Goal: Task Accomplishment & Management: Use online tool/utility

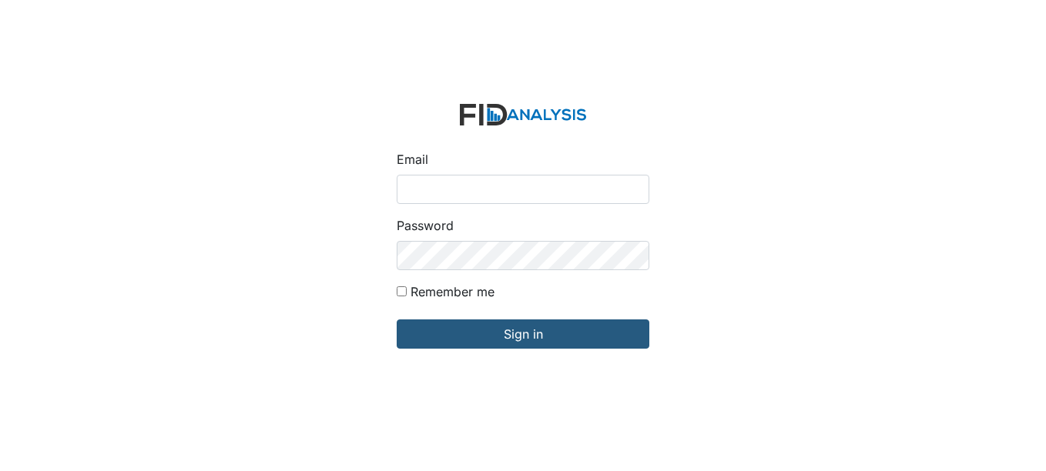
click at [438, 187] on input "Email" at bounding box center [523, 189] width 253 height 29
type input "[EMAIL_ADDRESS][DOMAIN_NAME]"
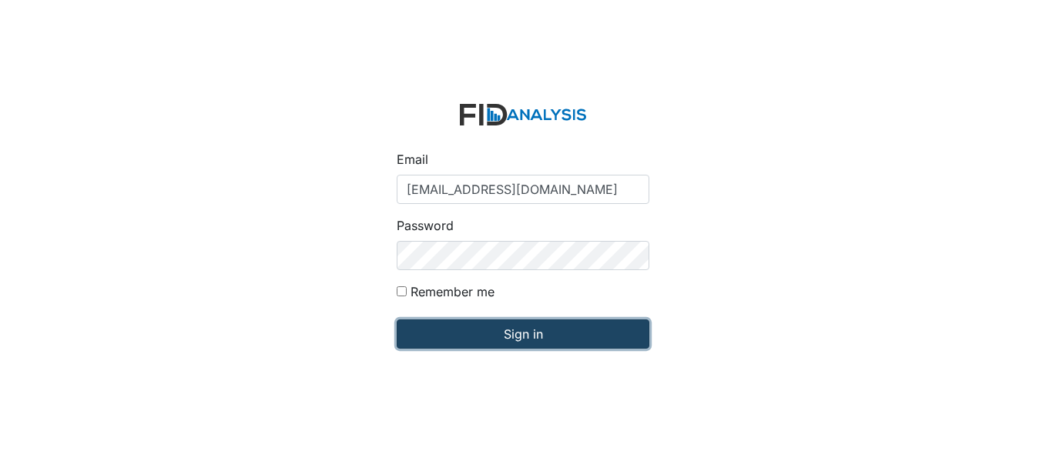
click at [511, 332] on input "Sign in" at bounding box center [523, 334] width 253 height 29
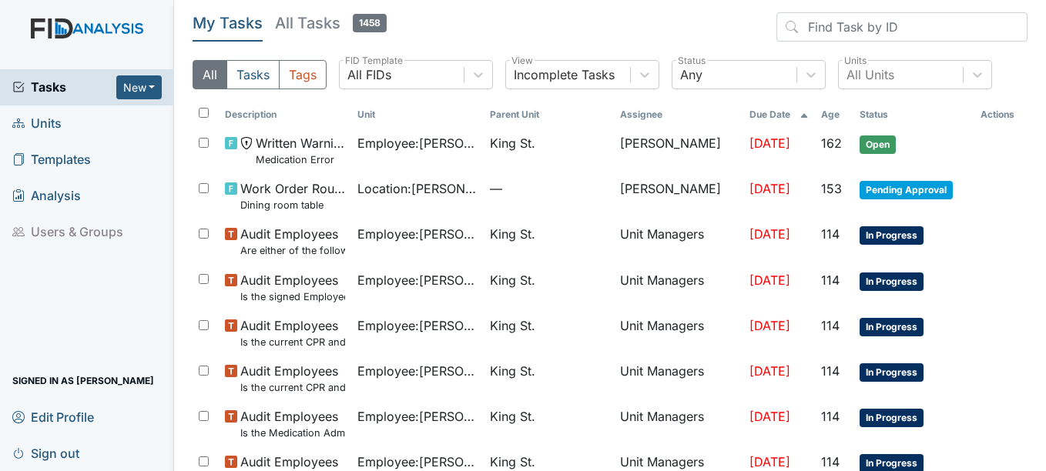
click at [48, 120] on span "Units" at bounding box center [36, 124] width 49 height 24
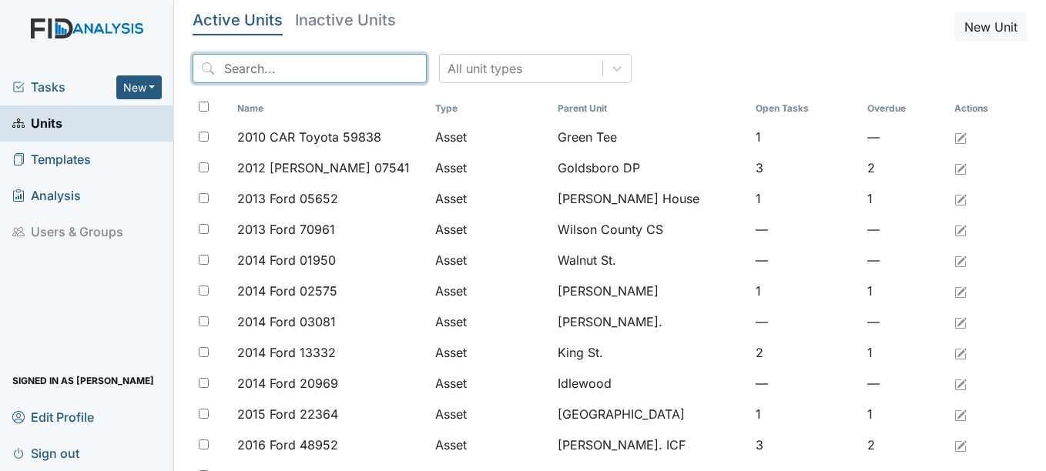
click at [331, 72] on input "search" at bounding box center [309, 68] width 234 height 29
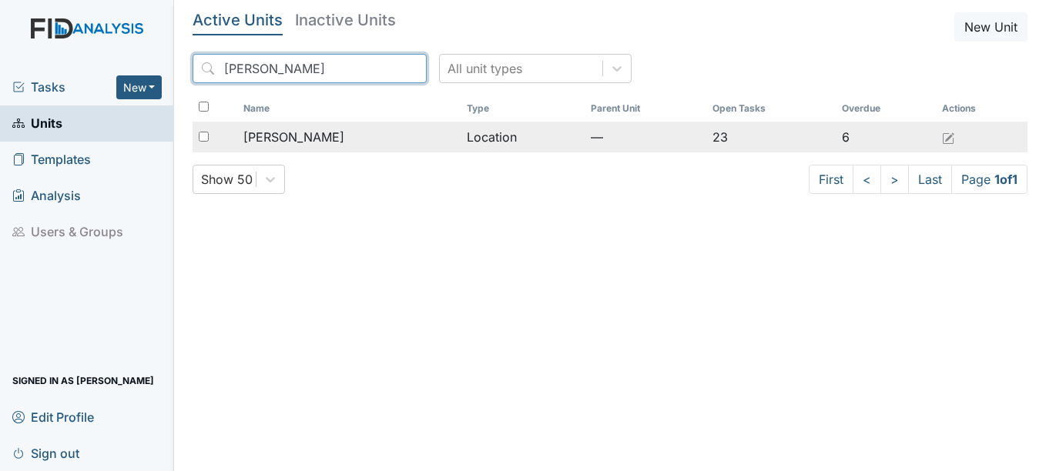
type input "mcfarland"
click at [296, 134] on span "[PERSON_NAME]" at bounding box center [293, 137] width 101 height 18
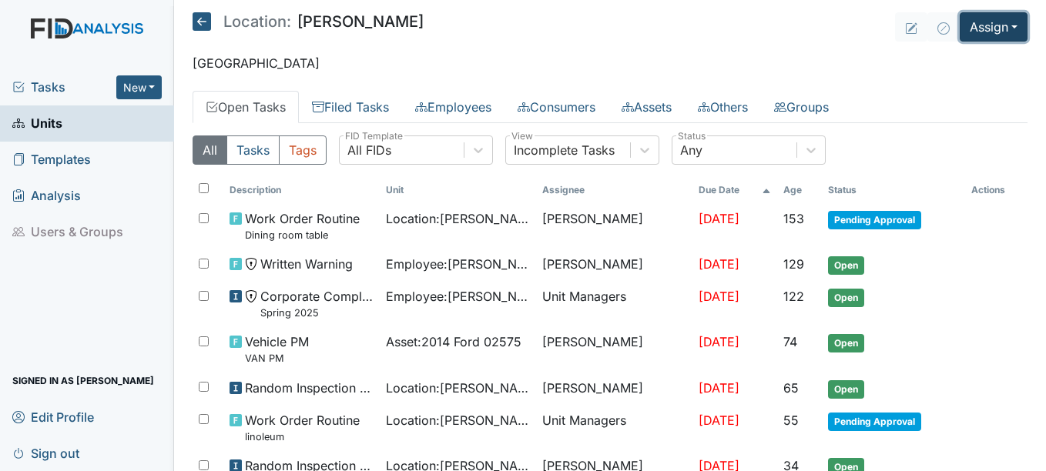
click at [1006, 25] on button "Assign" at bounding box center [993, 26] width 68 height 29
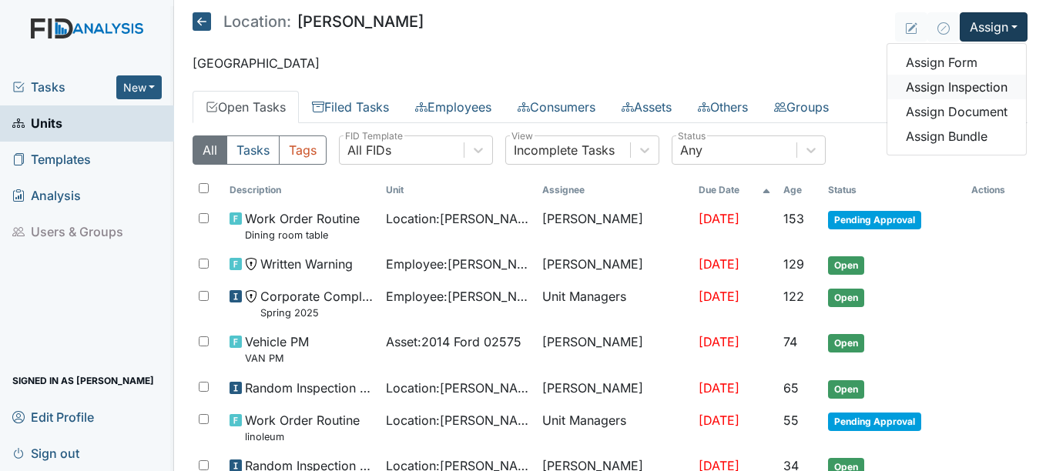
click at [982, 85] on link "Assign Inspection" at bounding box center [956, 87] width 139 height 25
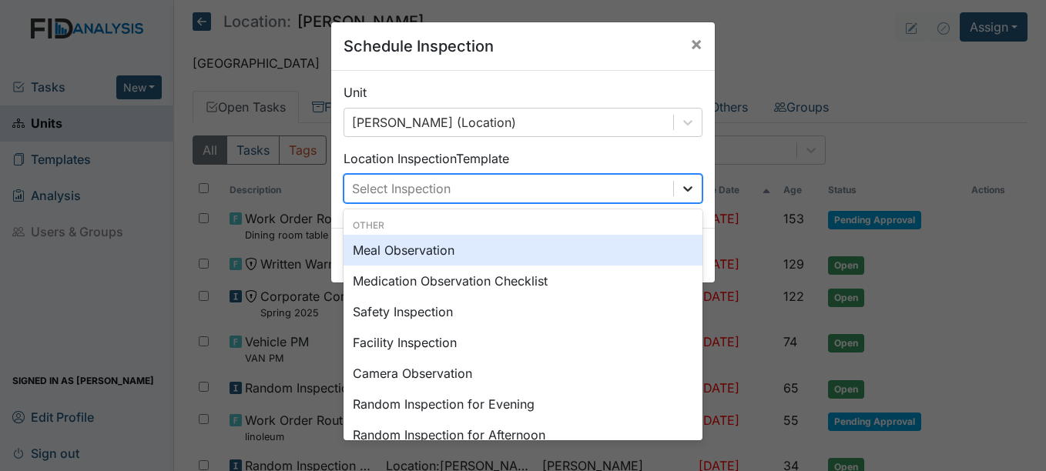
click at [683, 188] on icon at bounding box center [687, 188] width 15 height 15
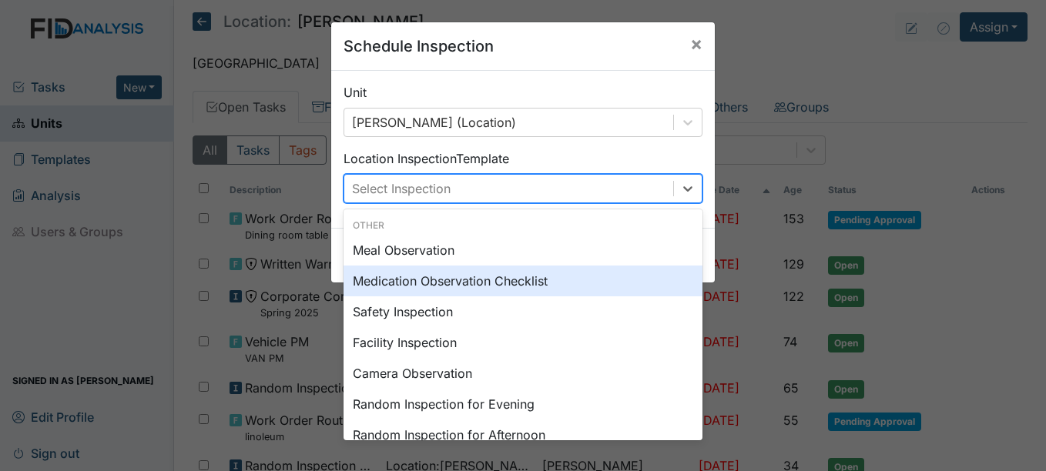
scroll to position [77, 0]
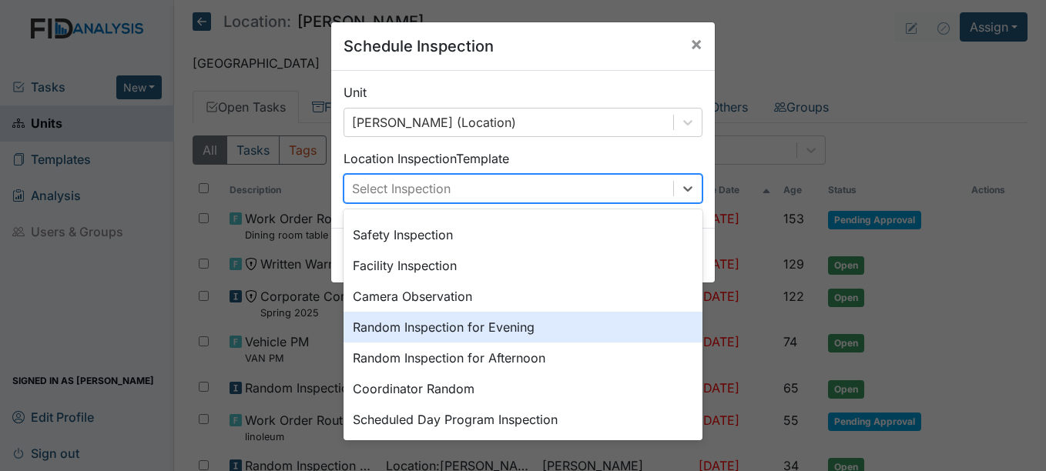
click at [514, 326] on div "Random Inspection for Evening" at bounding box center [522, 327] width 359 height 31
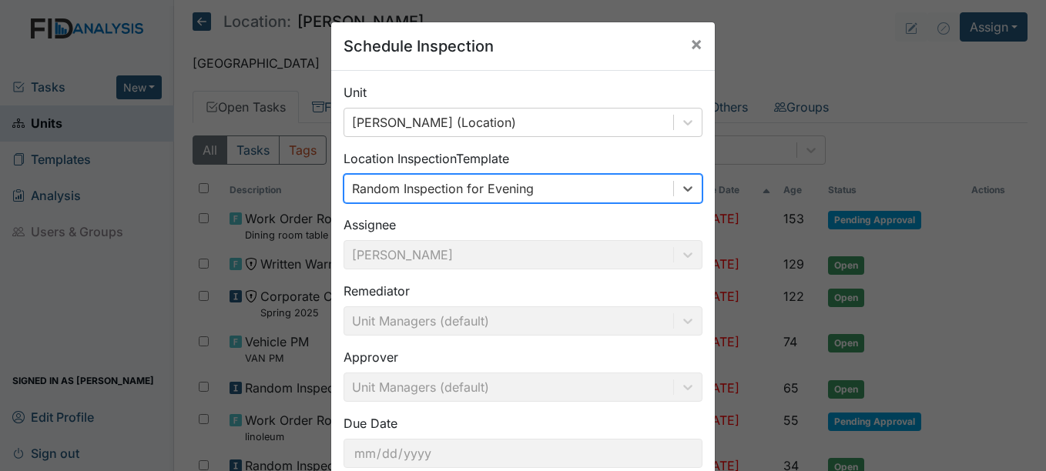
scroll to position [99, 0]
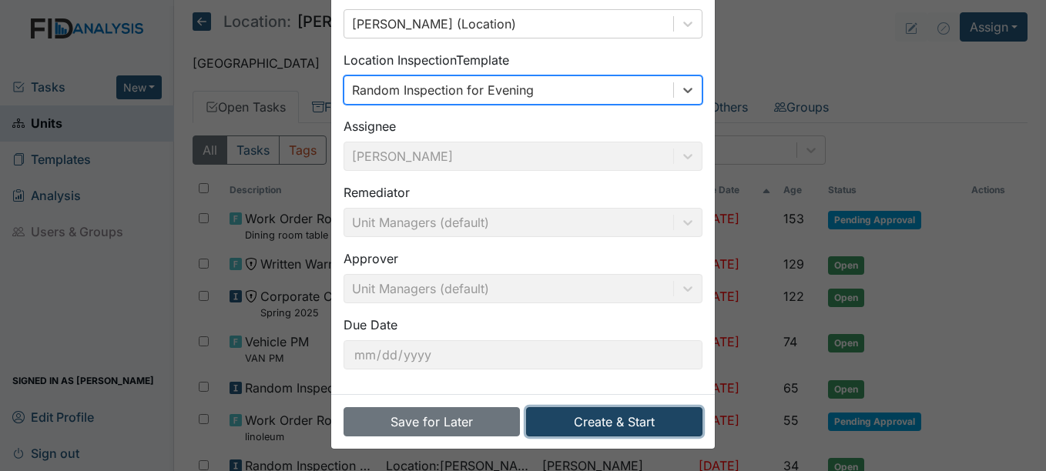
click at [628, 421] on button "Create & Start" at bounding box center [614, 421] width 176 height 29
